Goal: Information Seeking & Learning: Learn about a topic

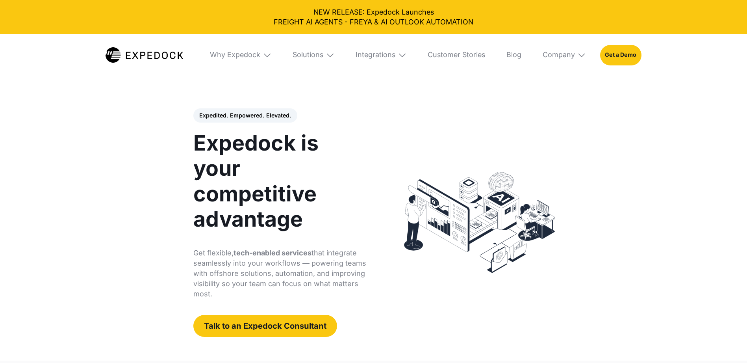
select select
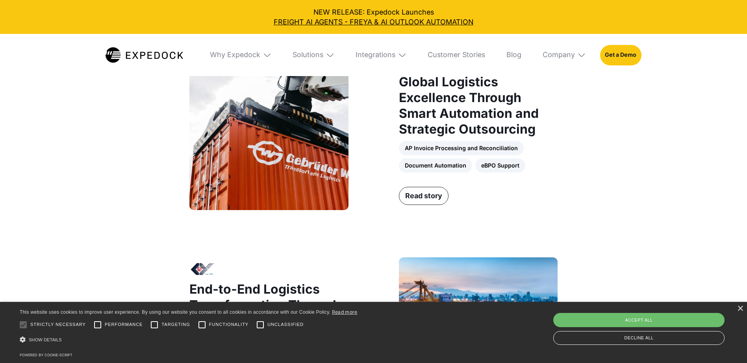
scroll to position [650, 0]
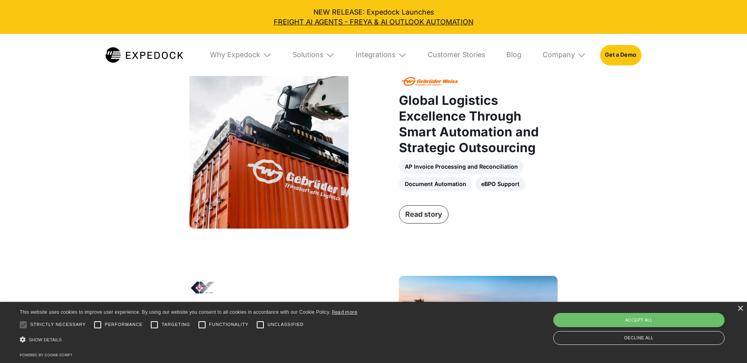
click at [425, 215] on link "Read story" at bounding box center [424, 214] width 50 height 18
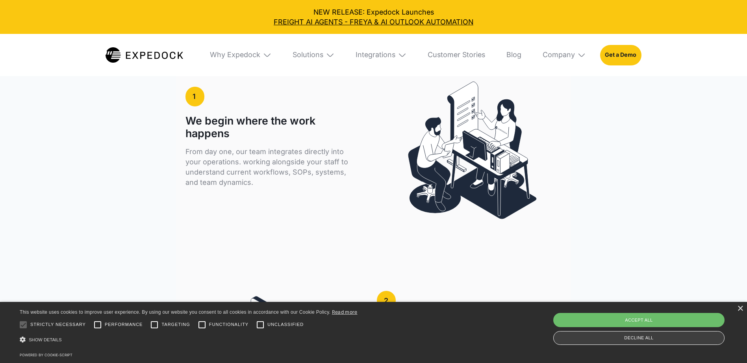
scroll to position [1389, 0]
click at [602, 341] on div "Decline all" at bounding box center [638, 338] width 171 height 14
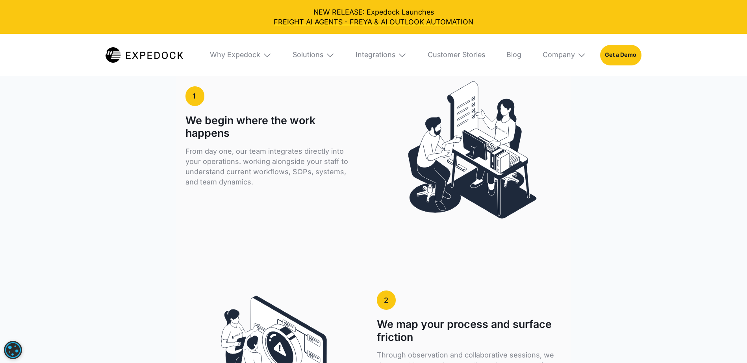
click at [333, 52] on img at bounding box center [330, 54] width 9 height 9
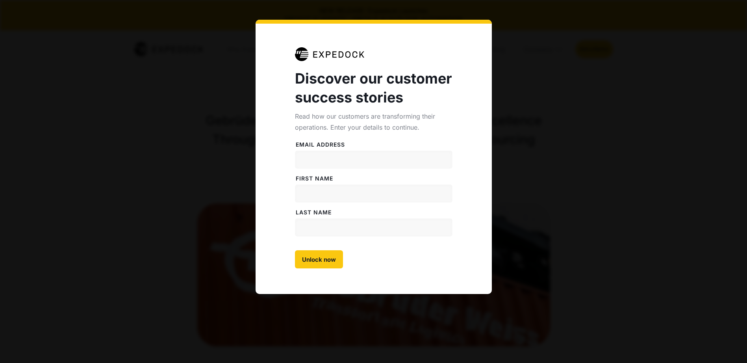
select select
